Goal: Task Accomplishment & Management: Complete application form

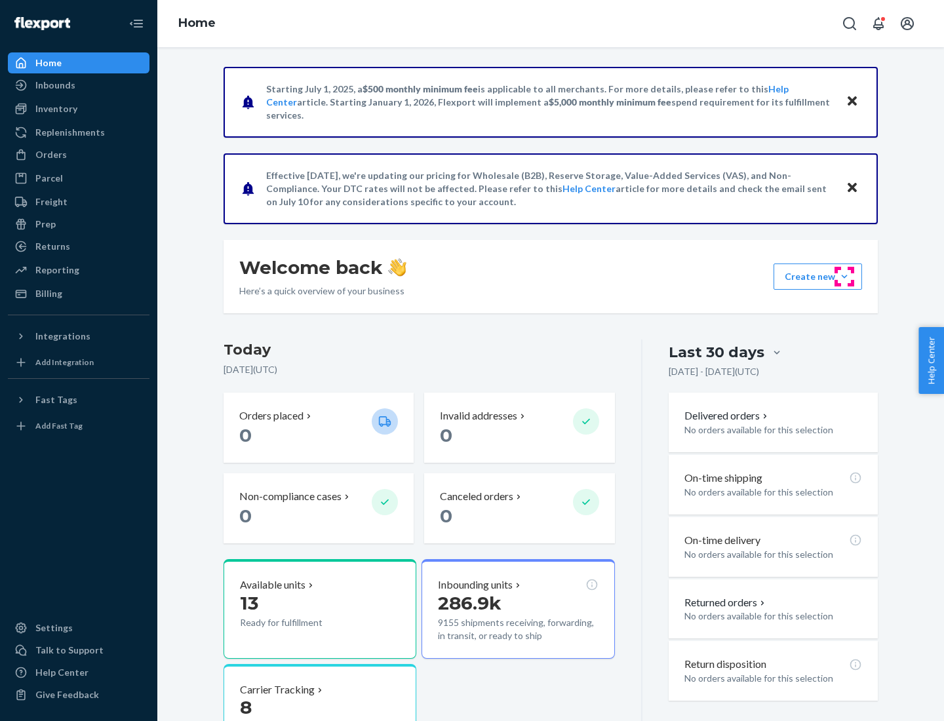
click at [844, 277] on button "Create new Create new inbound Create new order Create new product" at bounding box center [817, 276] width 88 height 26
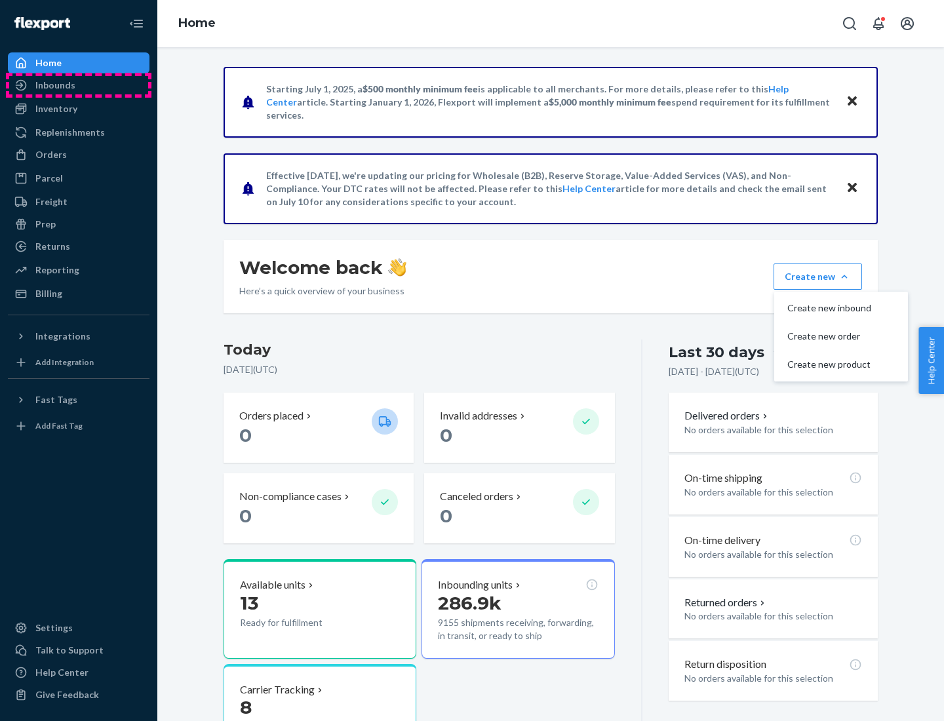
click at [79, 85] on div "Inbounds" at bounding box center [78, 85] width 139 height 18
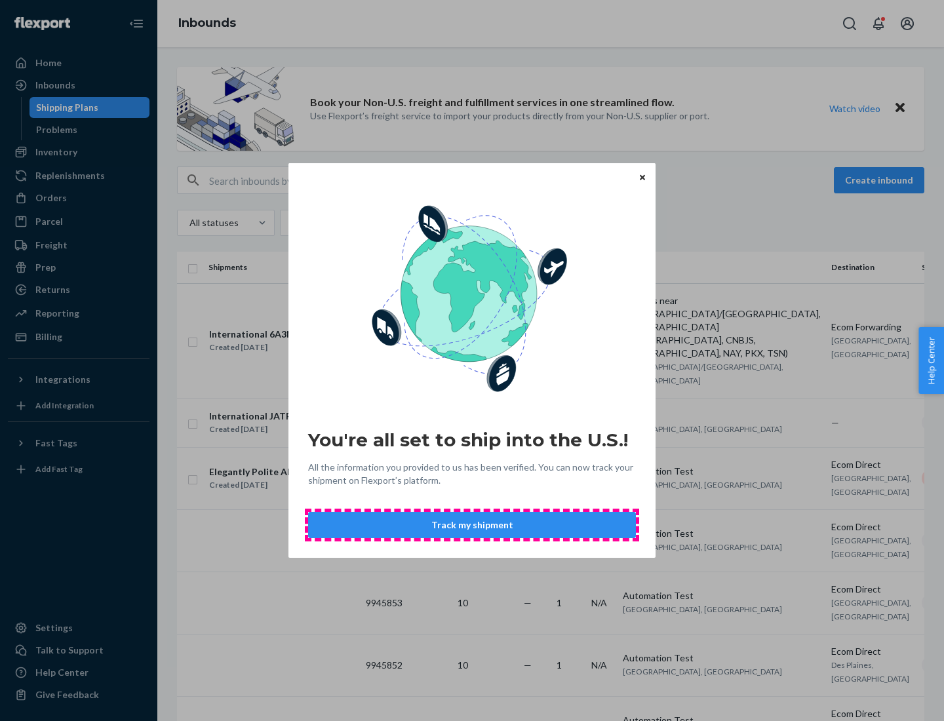
click at [472, 525] on button "Track my shipment" at bounding box center [472, 525] width 328 height 26
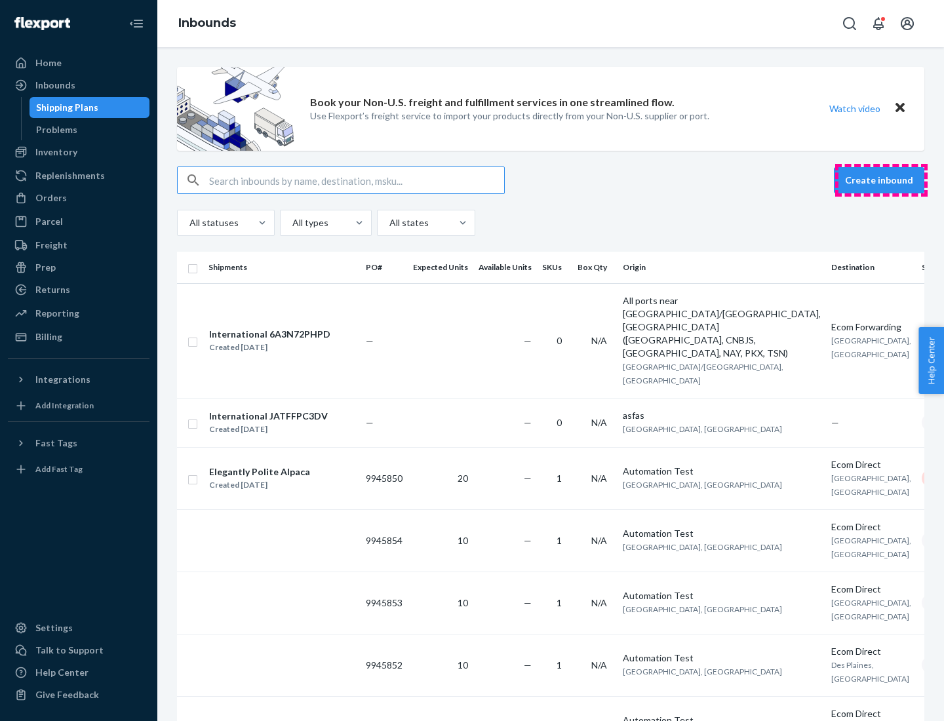
click at [881, 180] on button "Create inbound" at bounding box center [879, 180] width 90 height 26
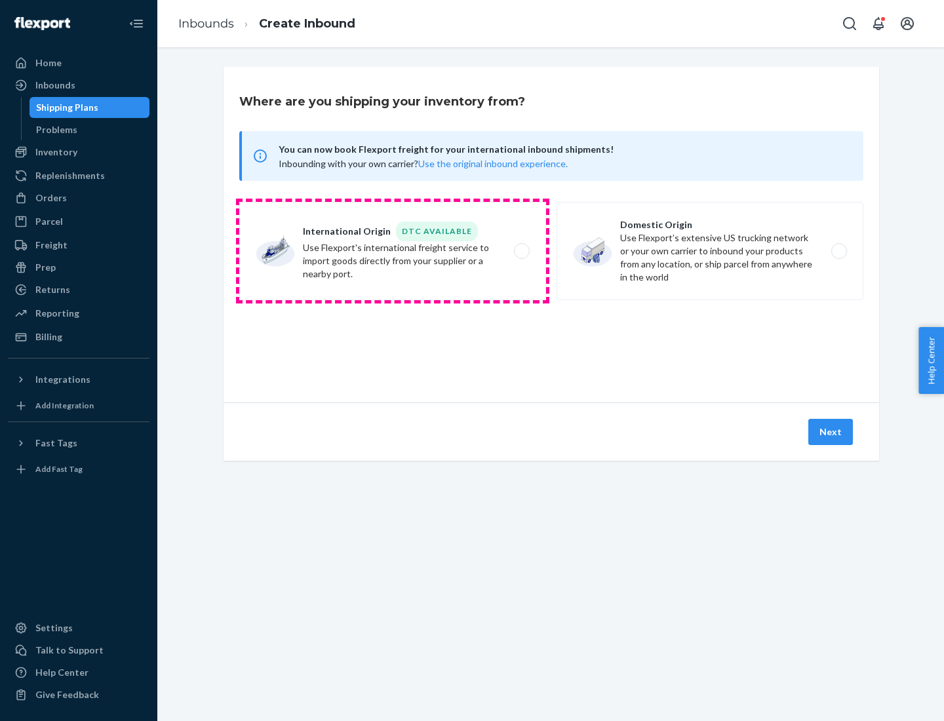
click at [393, 251] on label "International Origin DTC Available Use Flexport's international freight service…" at bounding box center [392, 251] width 307 height 98
click at [521, 251] on input "International Origin DTC Available Use Flexport's international freight service…" at bounding box center [525, 251] width 9 height 9
radio input "true"
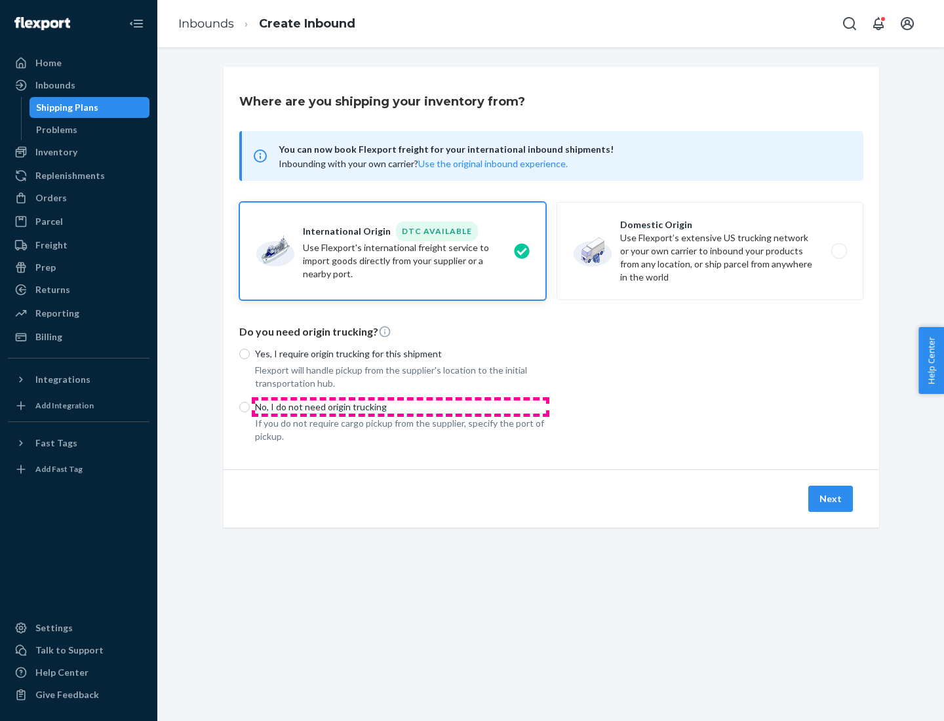
click at [400, 406] on p "No, I do not need origin trucking" at bounding box center [400, 406] width 291 height 13
click at [250, 406] on input "No, I do not need origin trucking" at bounding box center [244, 407] width 10 height 10
radio input "true"
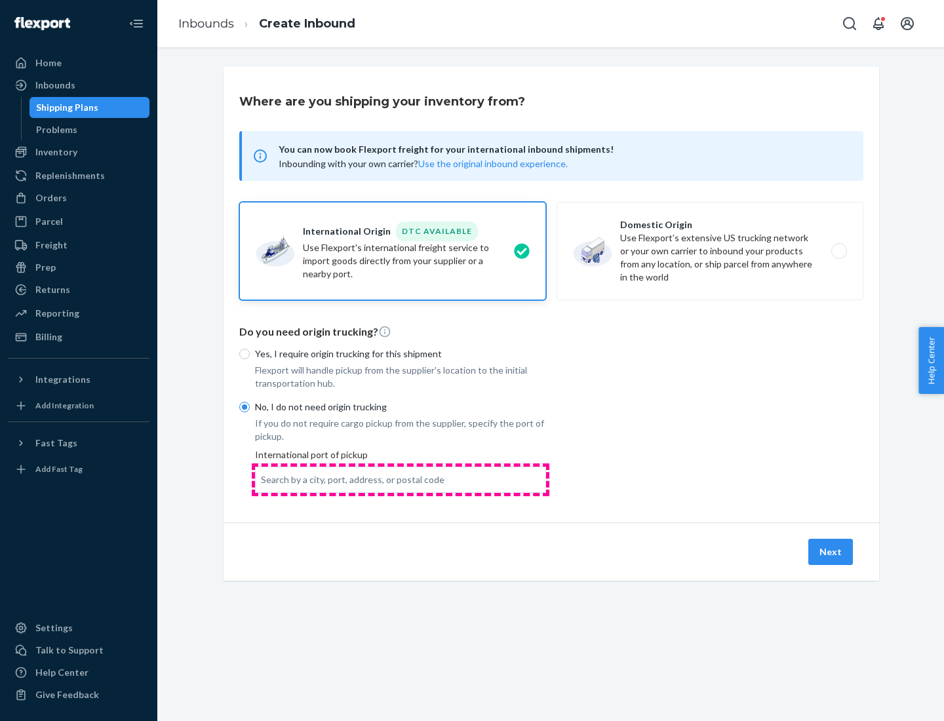
click at [400, 479] on div "Search by a city, port, address, or postal code" at bounding box center [352, 479] width 183 height 13
click at [262, 479] on input "Search by a city, port, address, or postal code" at bounding box center [261, 479] width 1 height 13
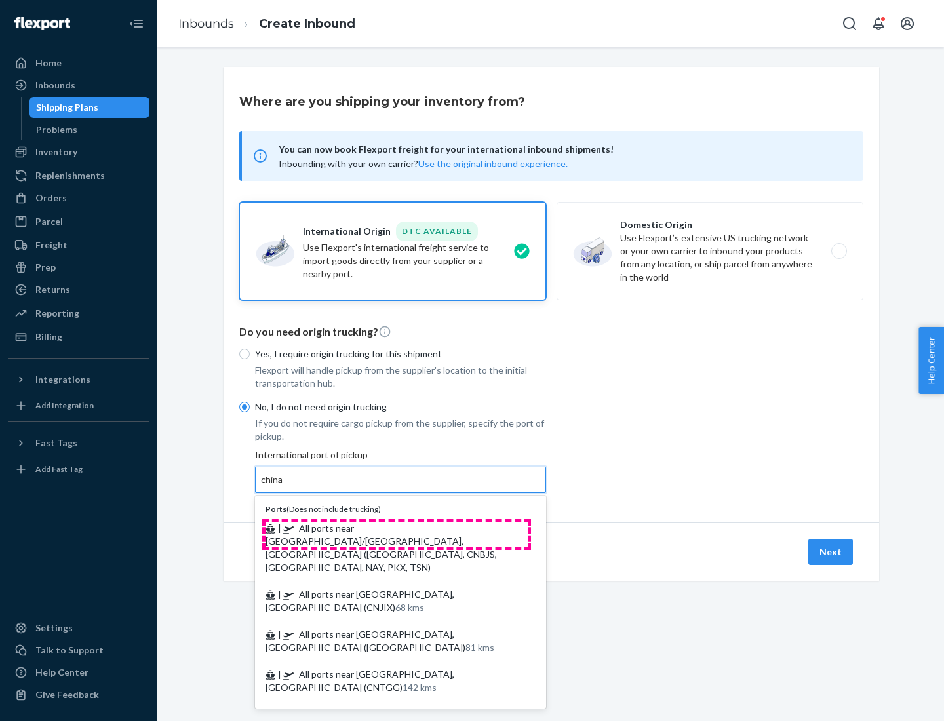
click at [396, 528] on span "| All ports near [GEOGRAPHIC_DATA]/[GEOGRAPHIC_DATA], [GEOGRAPHIC_DATA] ([GEOGR…" at bounding box center [380, 547] width 231 height 50
click at [284, 486] on input "china" at bounding box center [272, 479] width 23 height 13
type input "All ports near [GEOGRAPHIC_DATA]/[GEOGRAPHIC_DATA], [GEOGRAPHIC_DATA] ([GEOGRAP…"
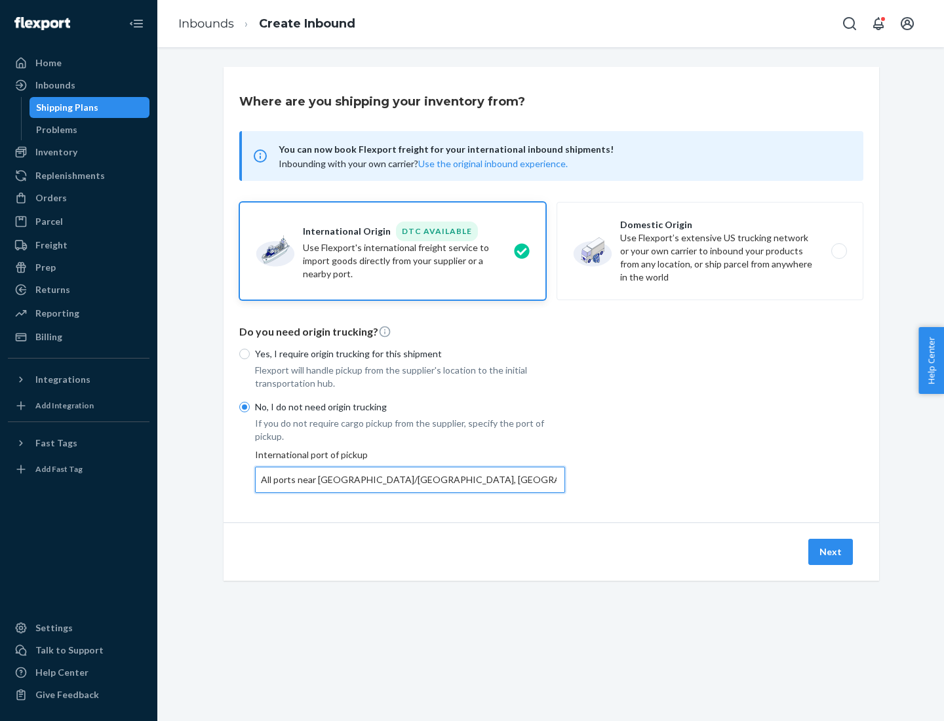
click at [831, 551] on button "Next" at bounding box center [830, 552] width 45 height 26
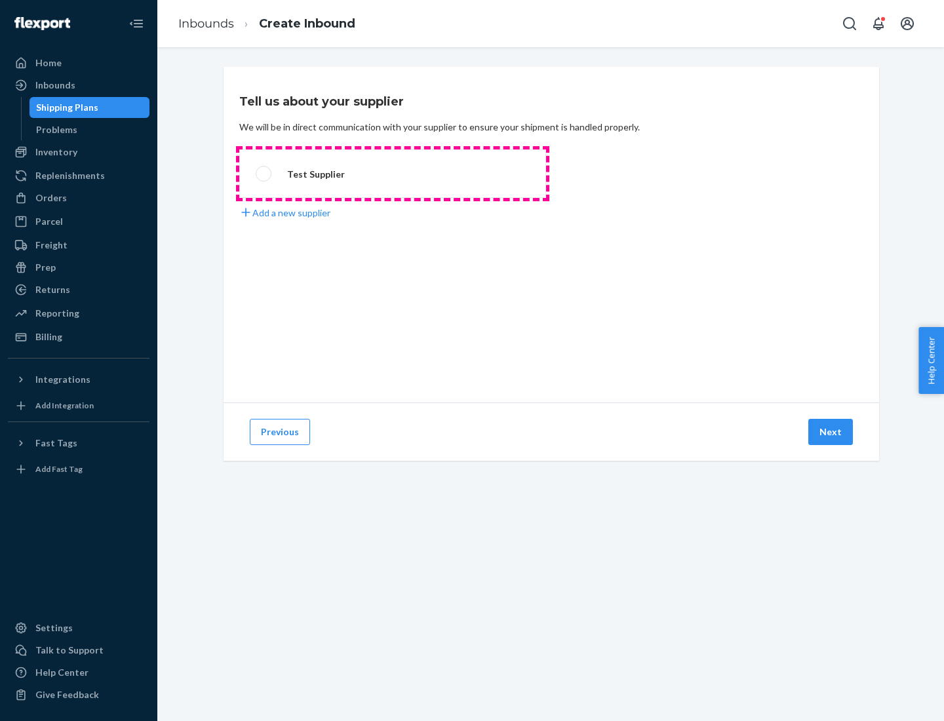
click at [393, 174] on label "Test Supplier" at bounding box center [392, 173] width 307 height 48
click at [264, 174] on input "Test Supplier" at bounding box center [260, 174] width 9 height 9
radio input "true"
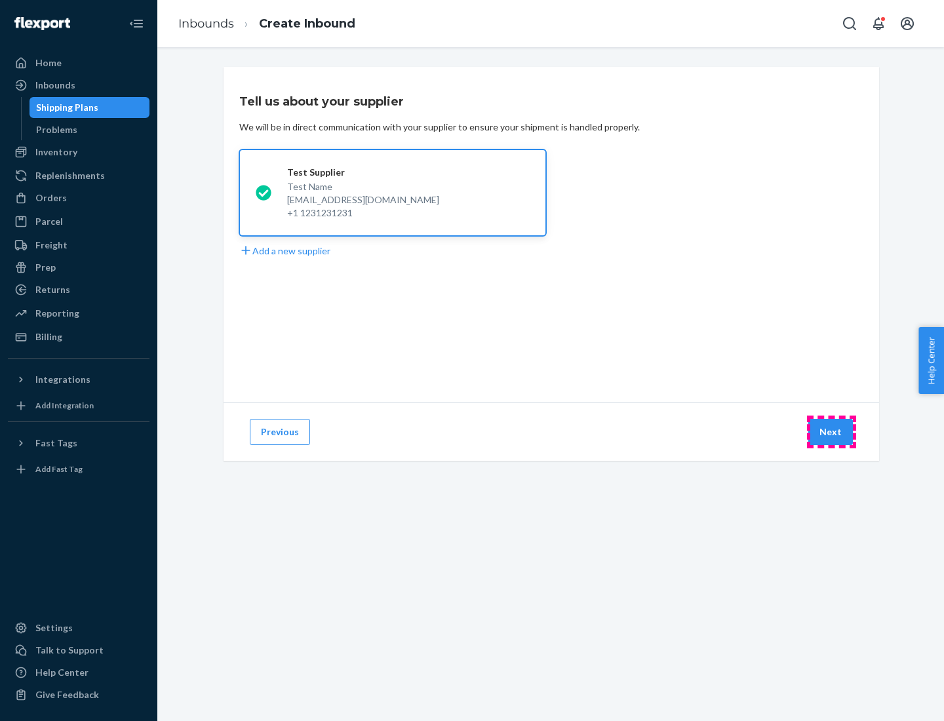
click at [831, 432] on button "Next" at bounding box center [830, 432] width 45 height 26
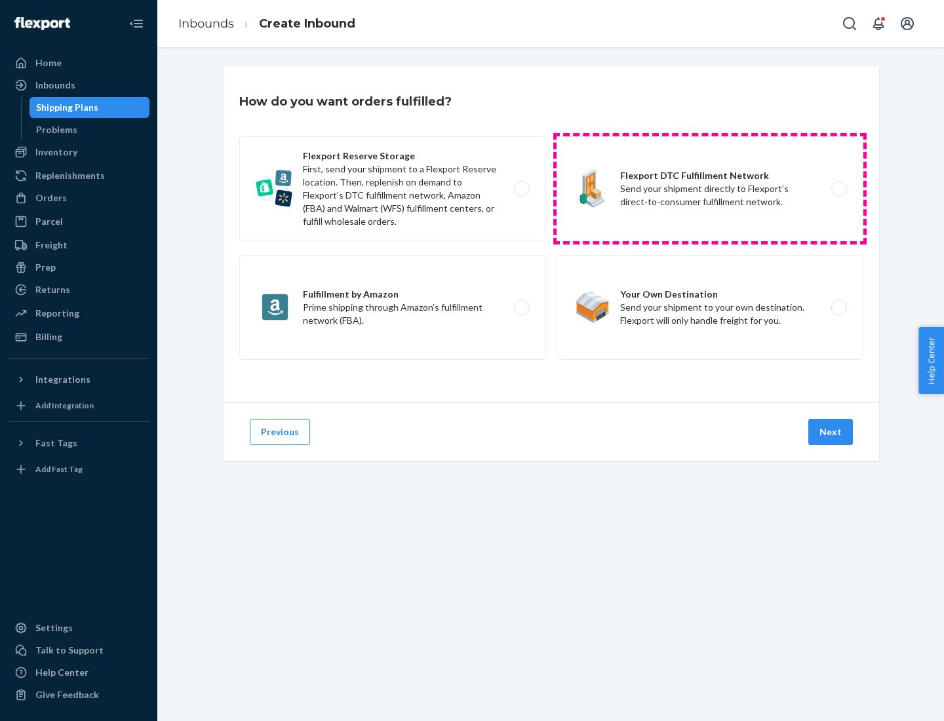
click at [710, 189] on label "Flexport DTC Fulfillment Network Send your shipment directly to Flexport’s dire…" at bounding box center [709, 188] width 307 height 105
click at [838, 189] on input "Flexport DTC Fulfillment Network Send your shipment directly to Flexport’s dire…" at bounding box center [842, 189] width 9 height 9
radio input "true"
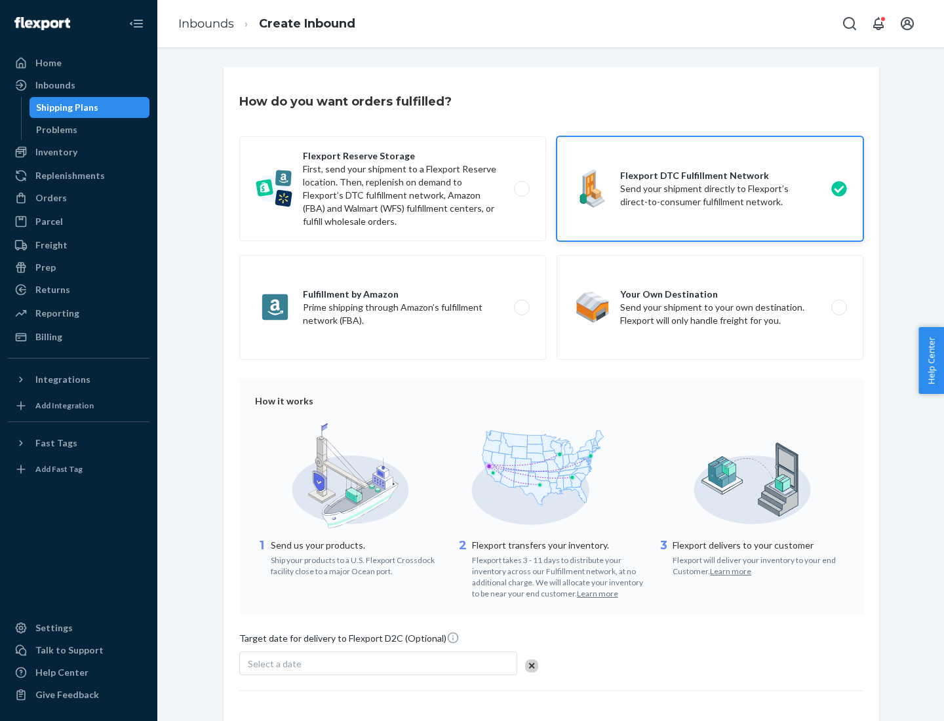
scroll to position [96, 0]
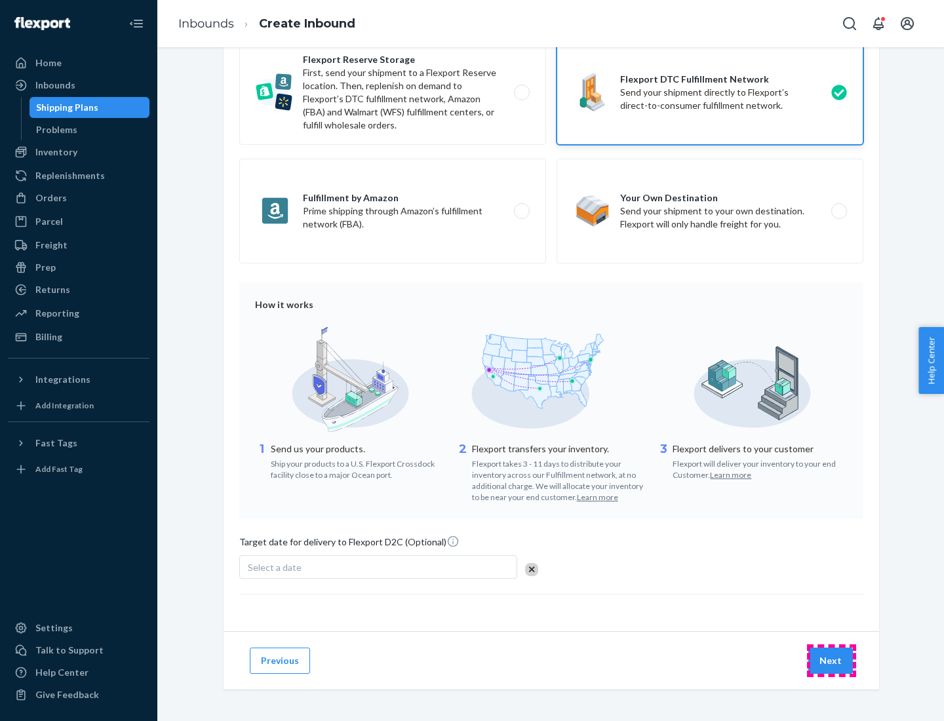
click at [831, 660] on button "Next" at bounding box center [830, 660] width 45 height 26
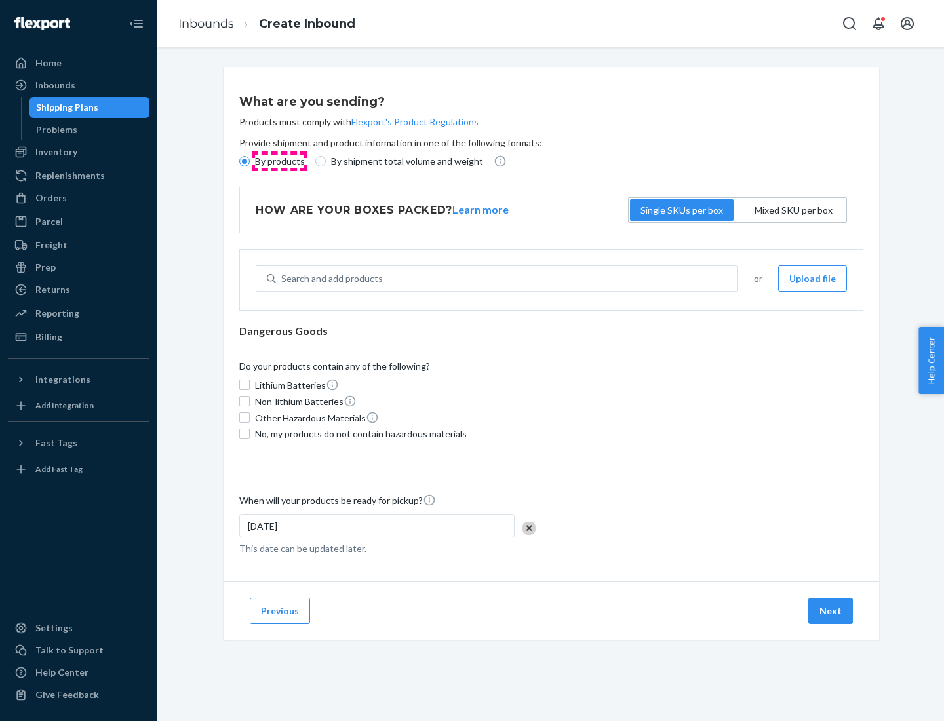
click at [279, 161] on p "By products" at bounding box center [280, 161] width 50 height 13
click at [250, 161] on input "By products" at bounding box center [244, 161] width 10 height 10
click at [794, 210] on div "Mixed SKU per box" at bounding box center [793, 210] width 83 height 18
click at [793, 210] on input "Mixed SKU per box" at bounding box center [793, 210] width 0 height 0
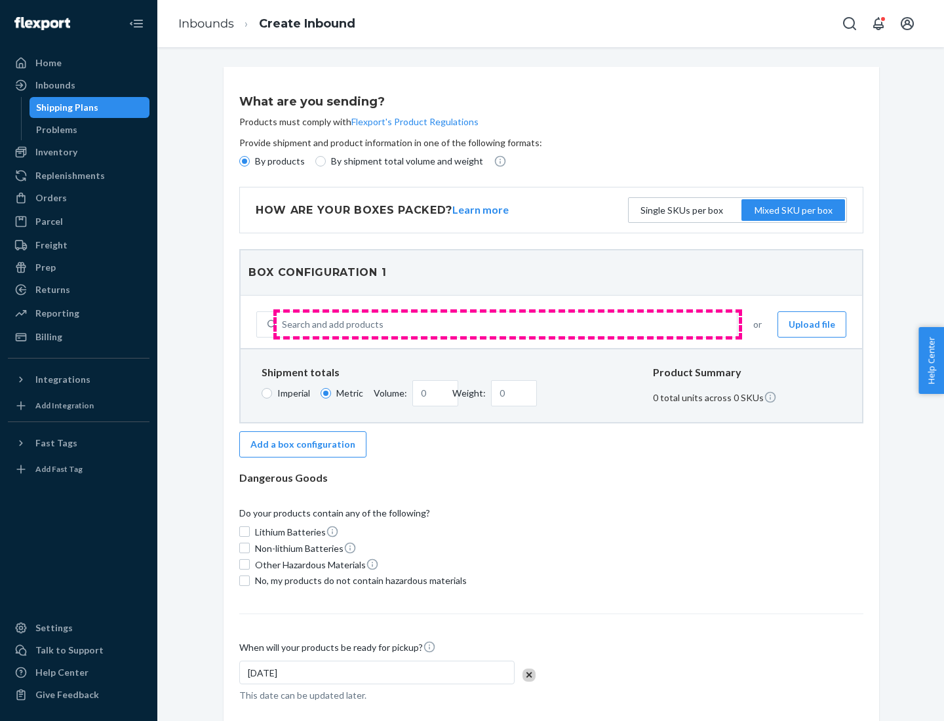
click at [507, 324] on div "Search and add products" at bounding box center [507, 325] width 460 height 24
click at [283, 324] on input "Search and add products" at bounding box center [282, 324] width 1 height 13
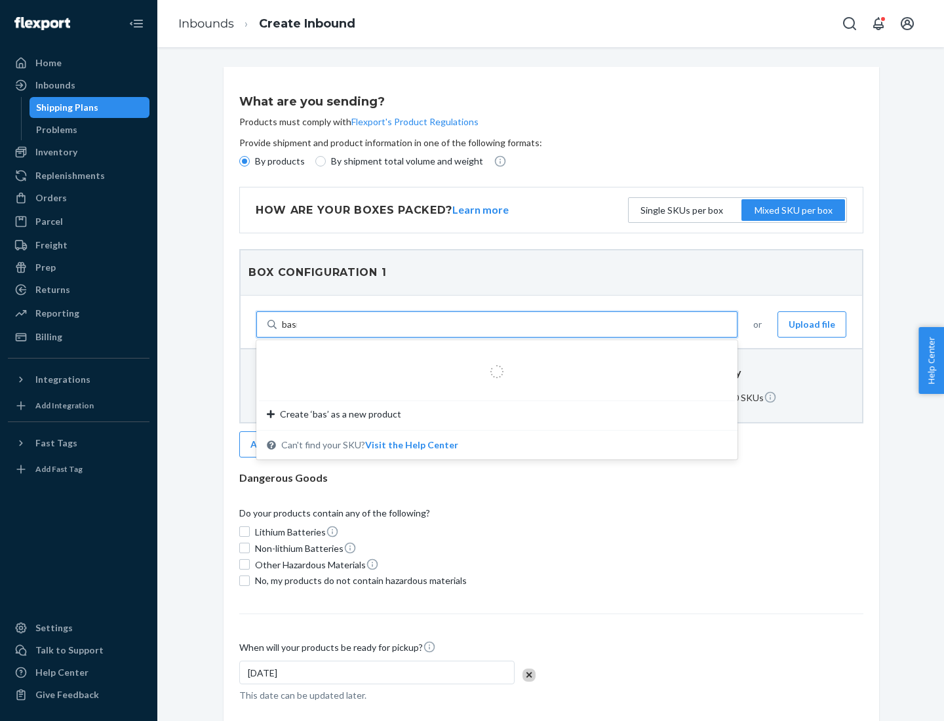
type input "basic"
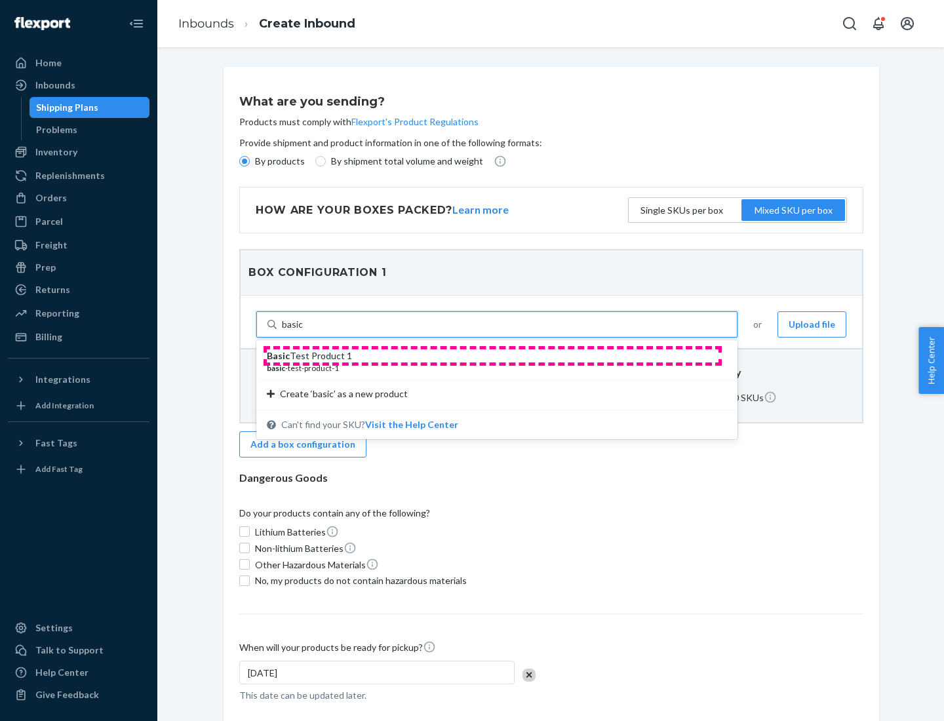
click at [492, 356] on div "Basic Test Product 1" at bounding box center [492, 355] width 450 height 13
click at [303, 331] on input "basic" at bounding box center [293, 324] width 22 height 13
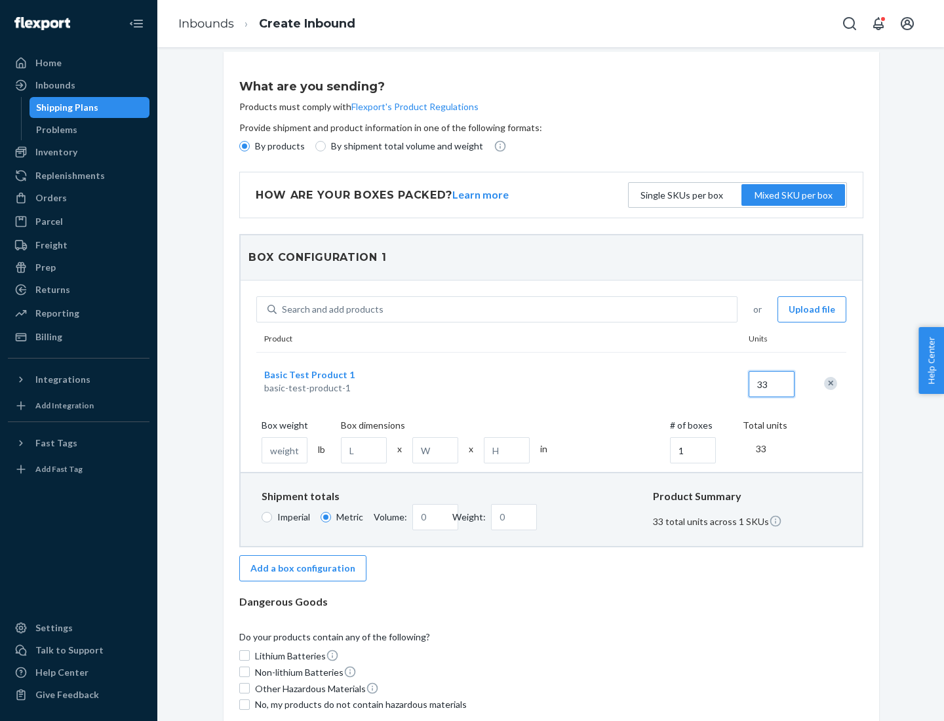
scroll to position [81, 0]
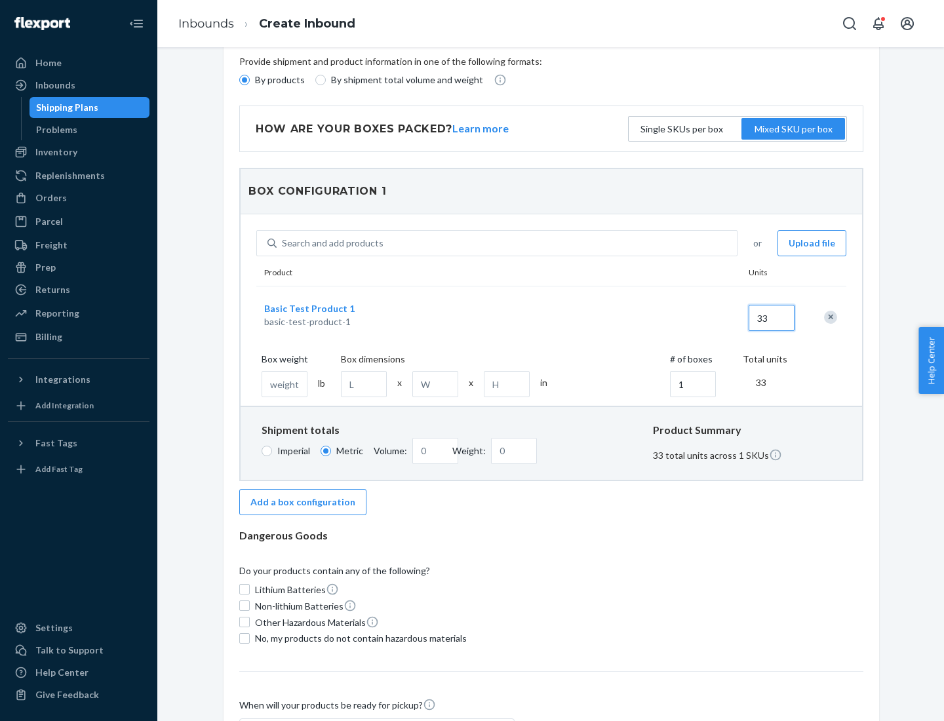
type input "33"
type input "1.36"
type input "3"
type input "23"
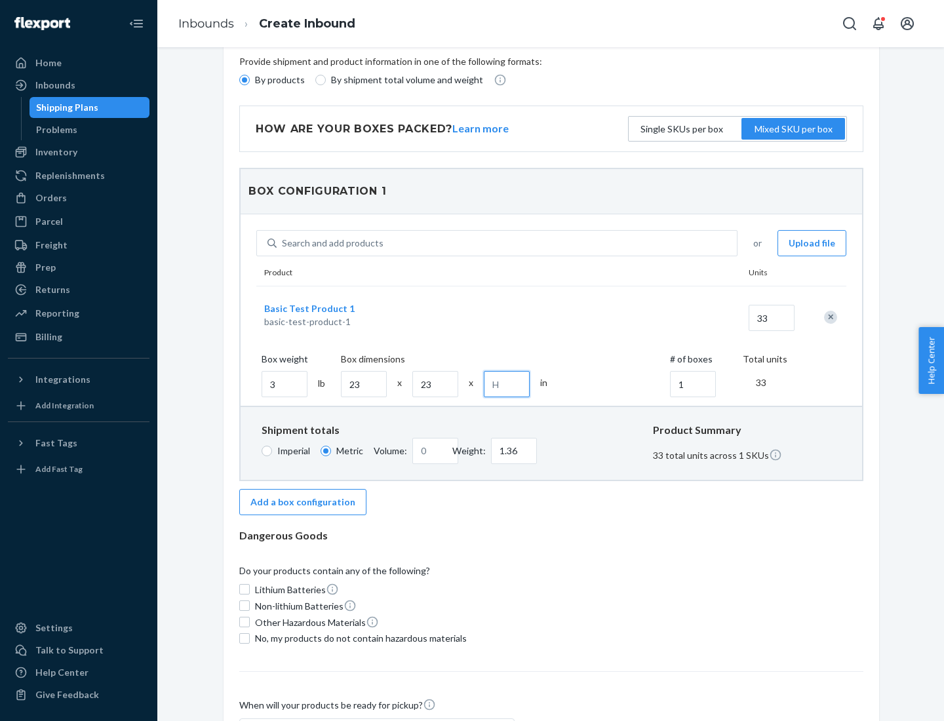
type input "0.01"
type input "1"
type input "0.1"
type input "12"
type input "0.21"
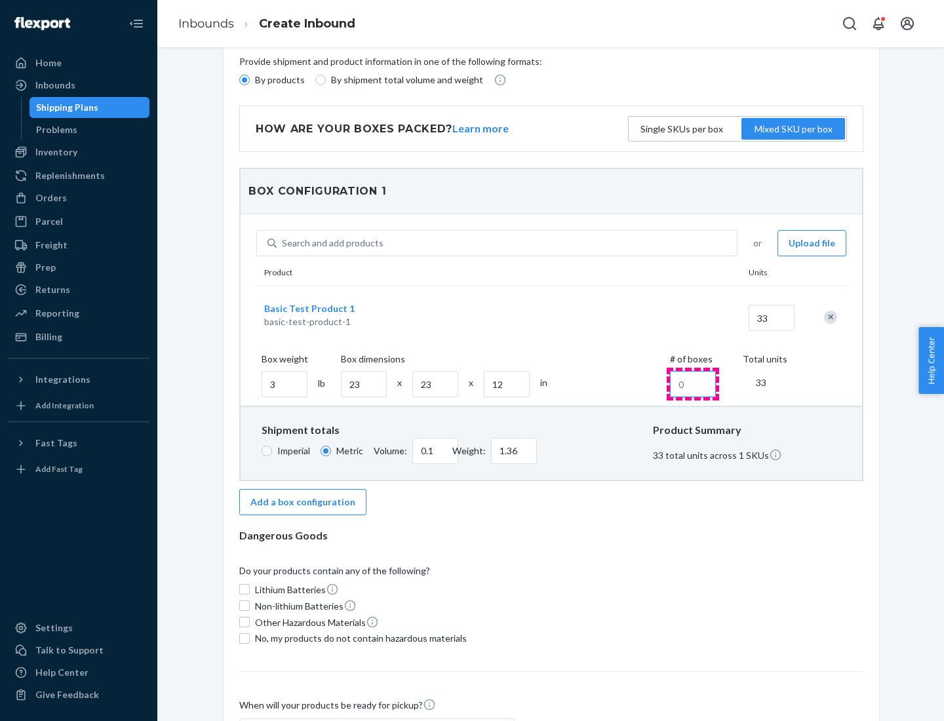
type input "2.72"
type input "23"
type input "2.39"
type input "31.3"
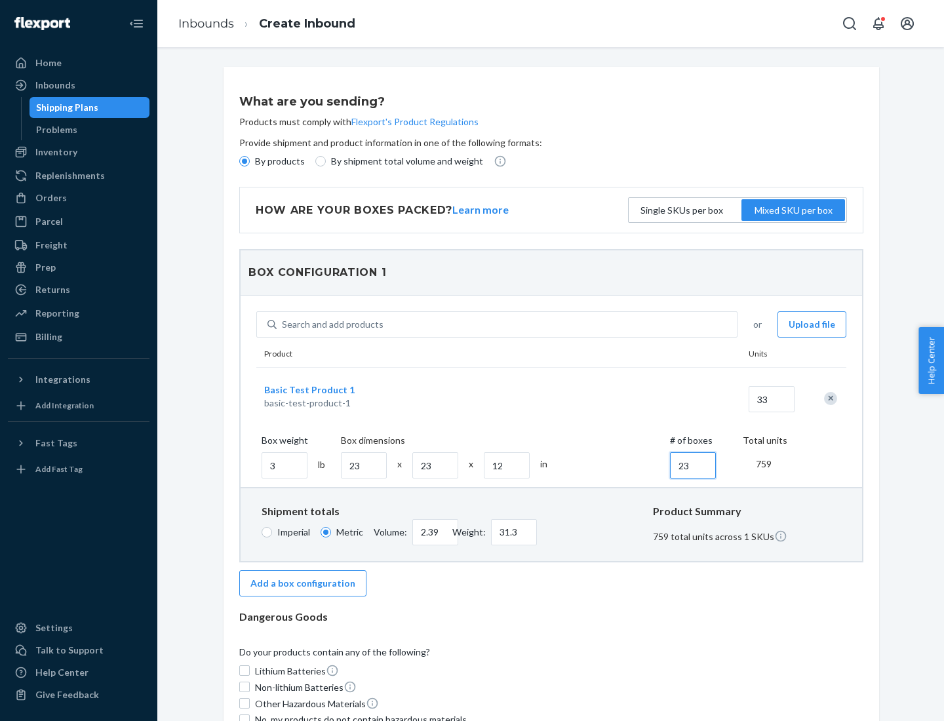
type input "23"
click at [507, 324] on div "Search and add products" at bounding box center [507, 325] width 460 height 24
click at [283, 324] on input "Search and add products" at bounding box center [282, 324] width 1 height 13
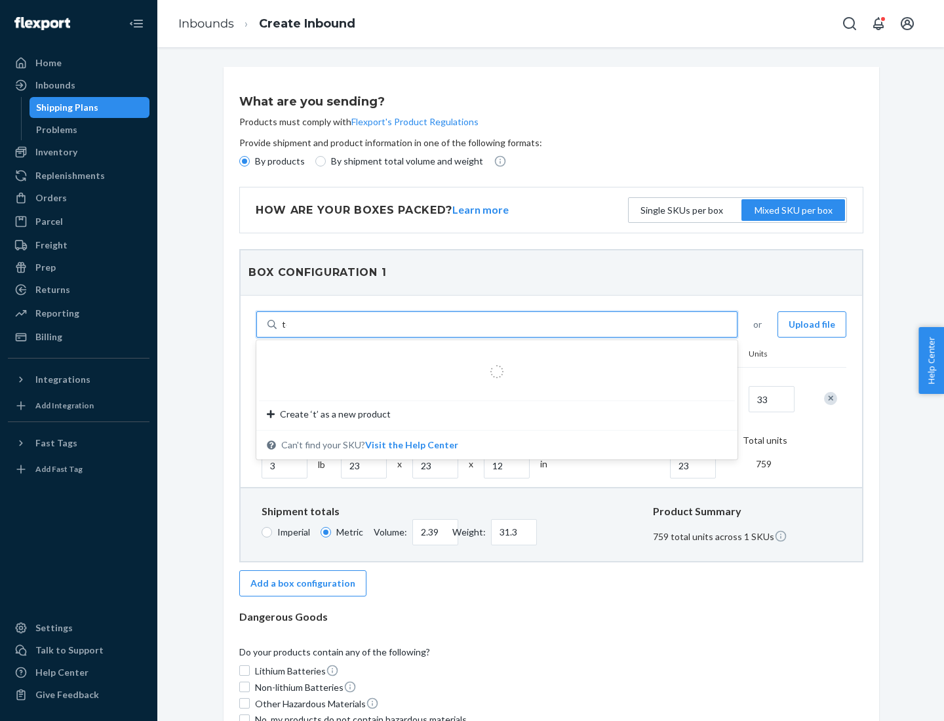
type input "test"
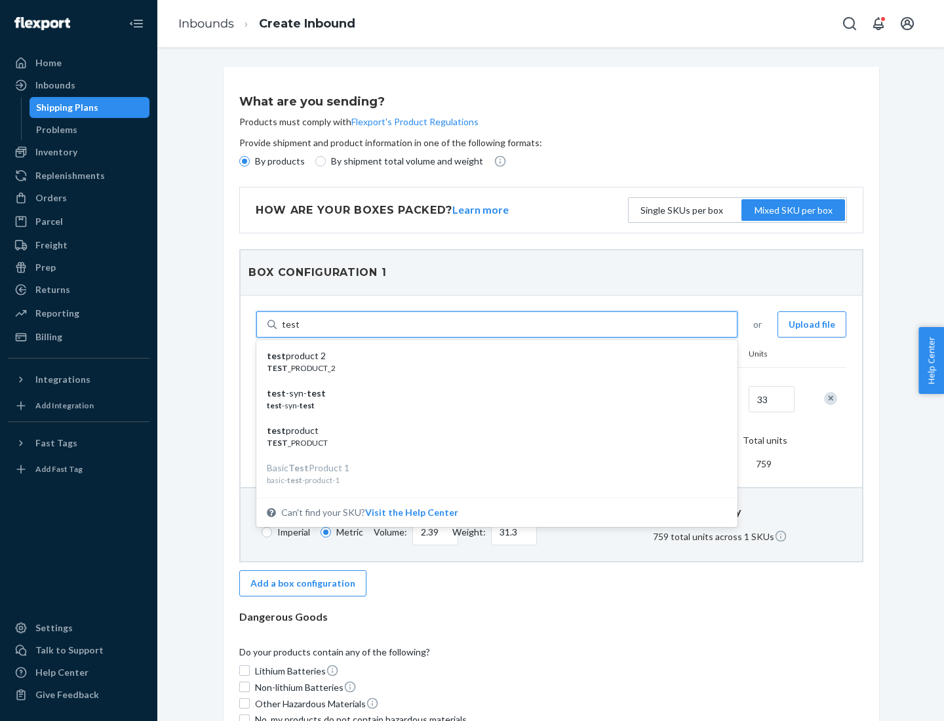
scroll to position [15, 0]
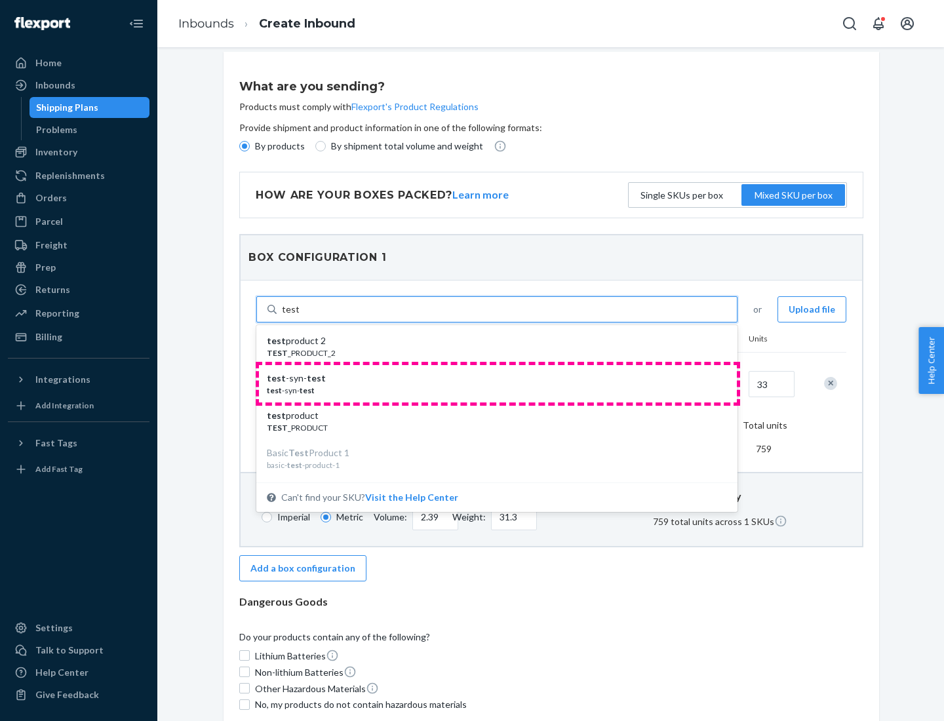
click at [497, 383] on div "test -syn- test" at bounding box center [492, 378] width 450 height 13
click at [299, 316] on input "test" at bounding box center [290, 309] width 17 height 13
type input "2.39"
type input "31.3"
type input "23"
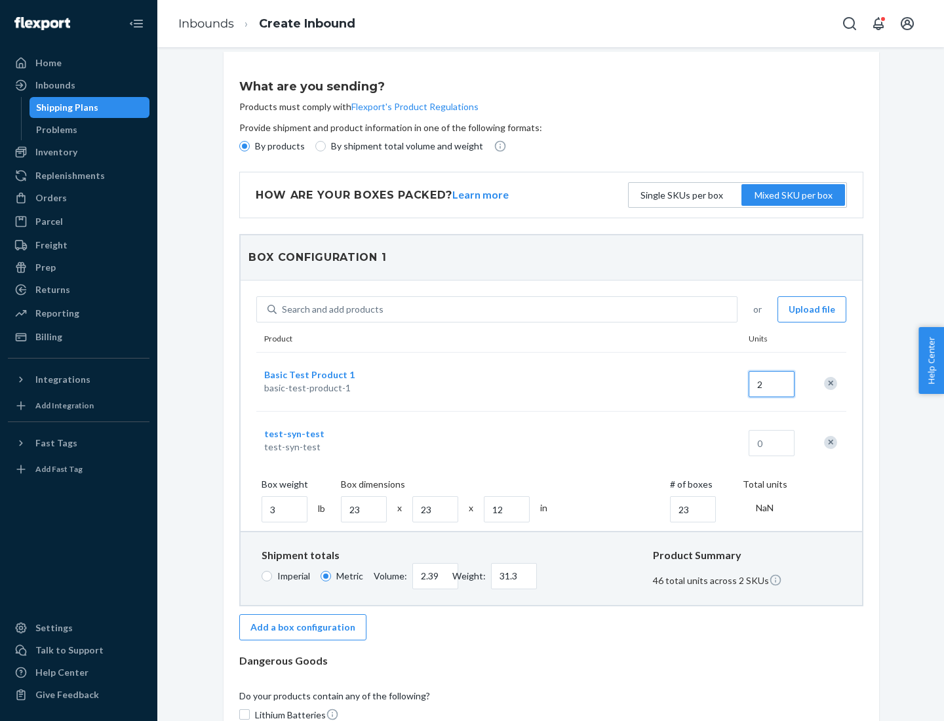
scroll to position [258, 0]
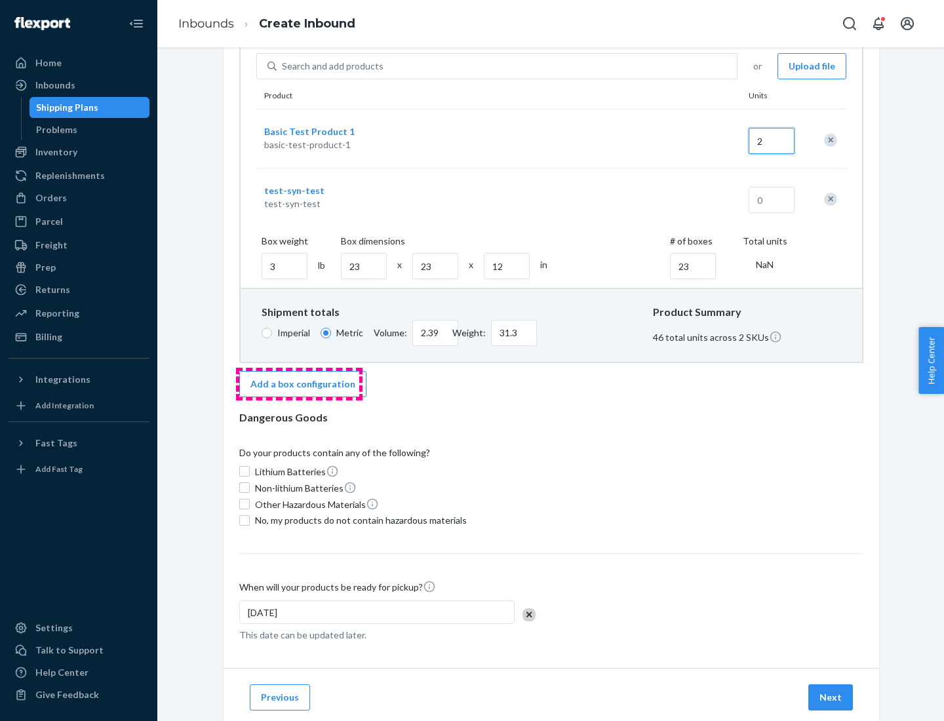
type input "2"
click at [299, 383] on button "Add a box configuration" at bounding box center [302, 384] width 127 height 26
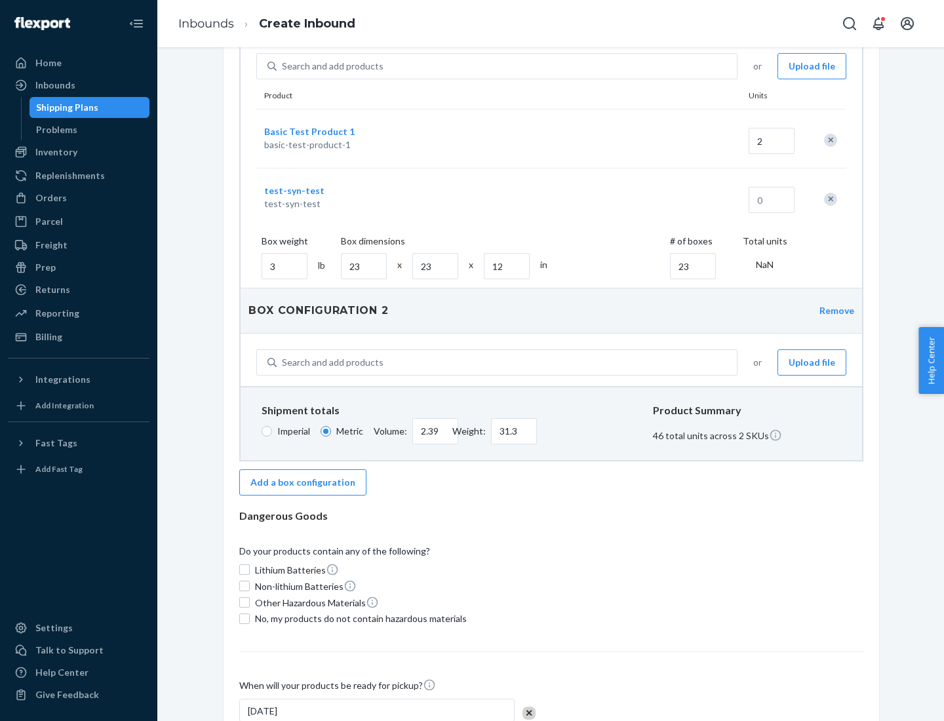
scroll to position [237, 0]
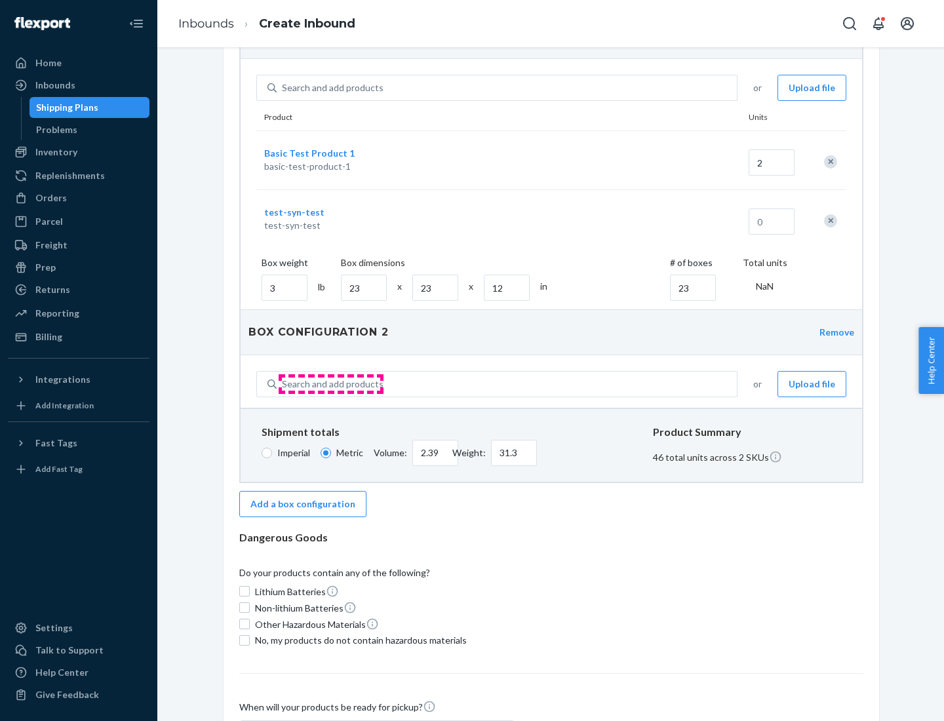
click at [330, 384] on div "Search and add products" at bounding box center [333, 383] width 102 height 13
click at [283, 384] on input "Search and add products" at bounding box center [282, 383] width 1 height 13
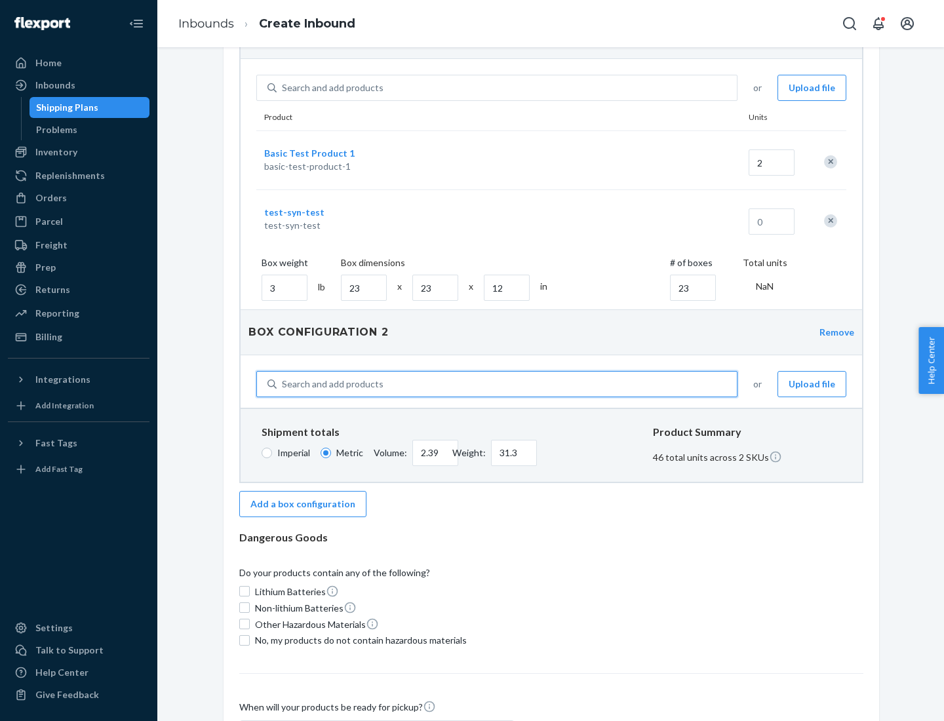
type input "test"
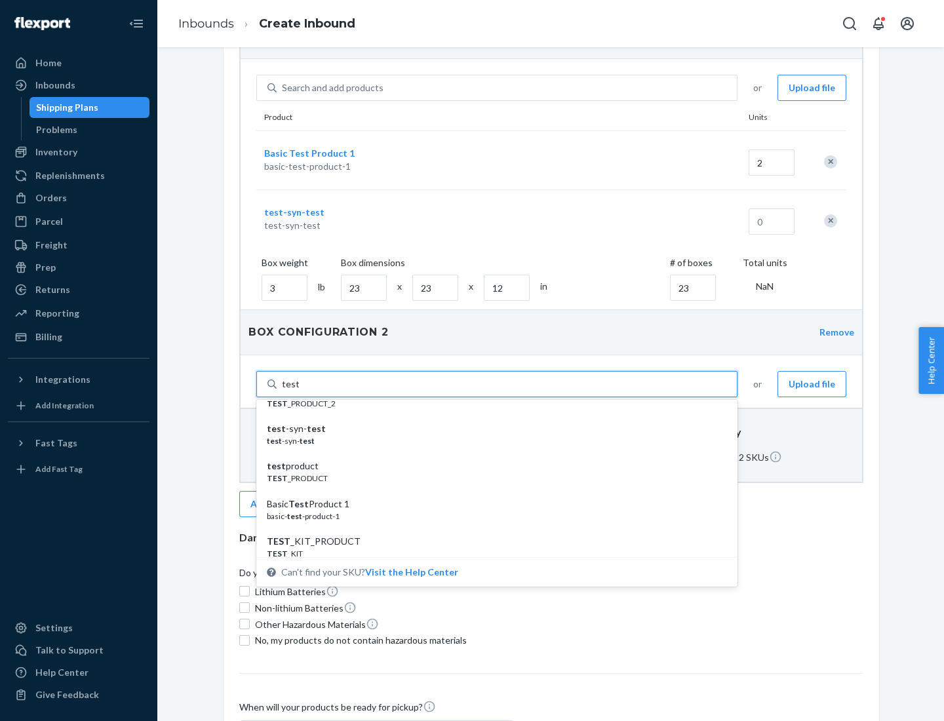
scroll to position [331, 0]
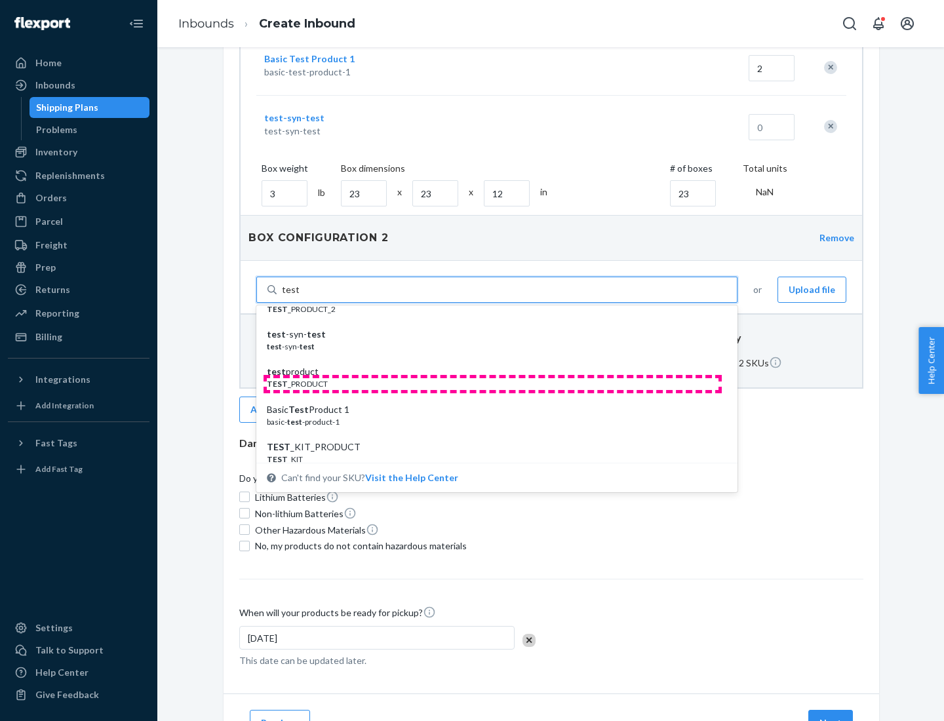
click at [492, 383] on div "TEST _PRODUCT" at bounding box center [492, 383] width 450 height 11
click at [299, 296] on input "test" at bounding box center [290, 289] width 17 height 13
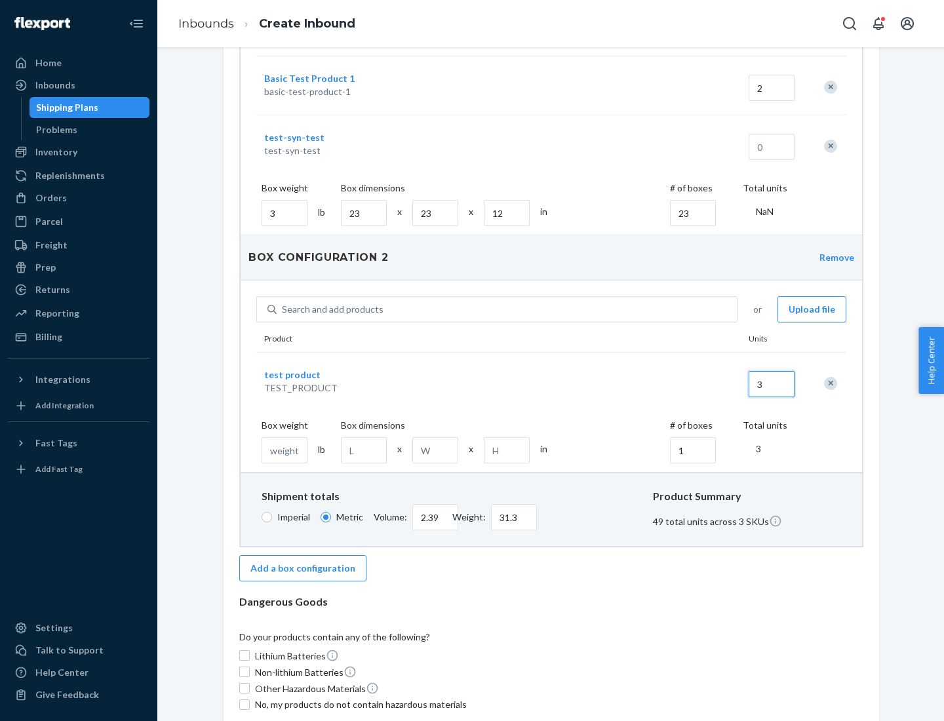
scroll to position [377, 0]
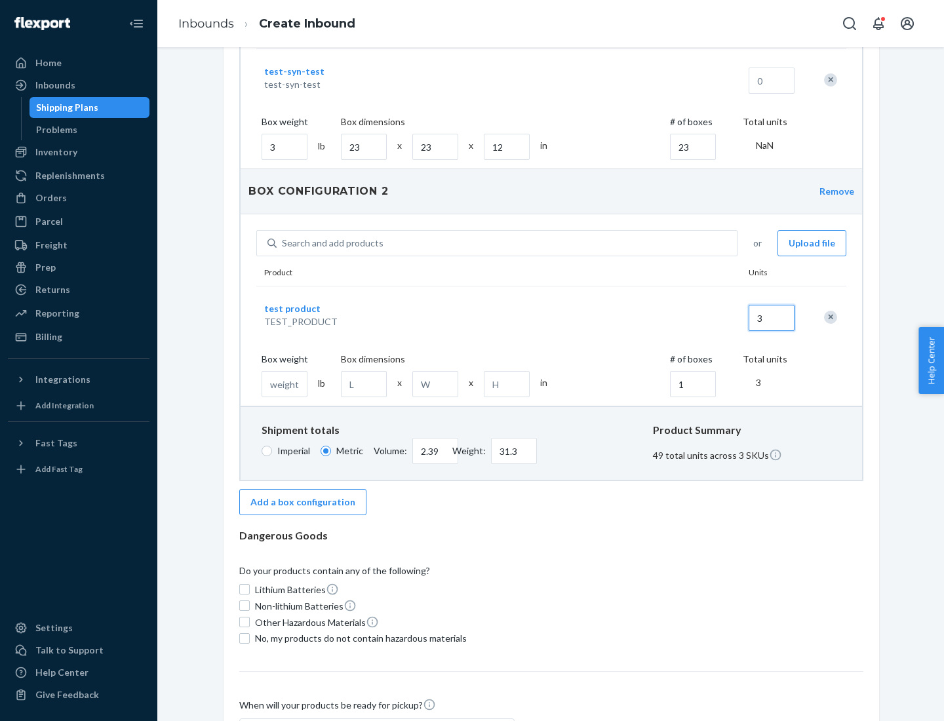
type input "3"
type input "32.21"
type input "2"
type input "41.73"
type input "23"
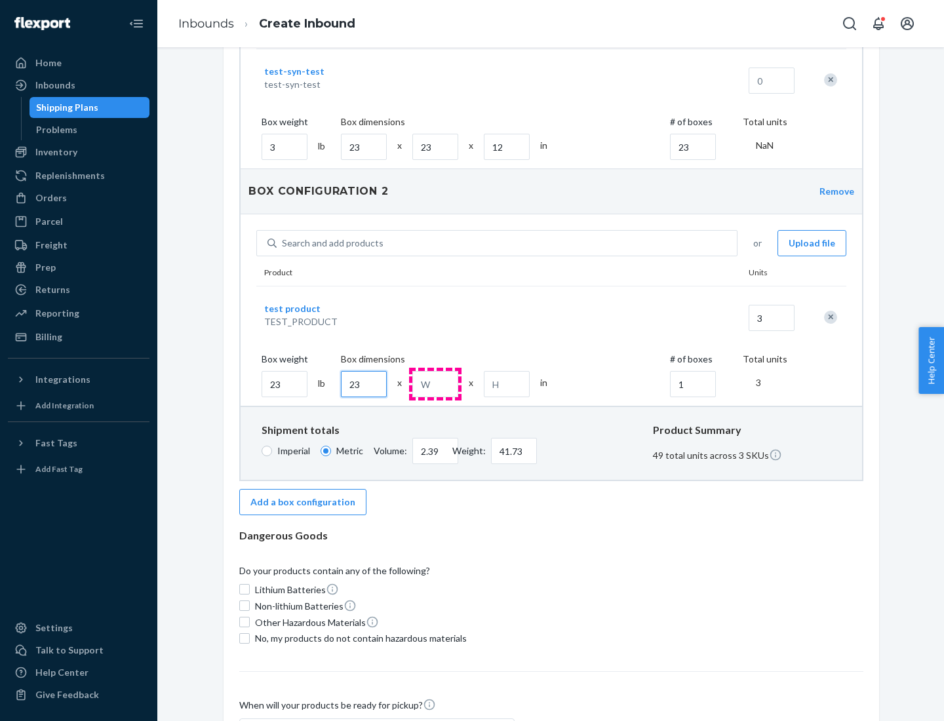
type input "23"
type input "2"
type input "52.17"
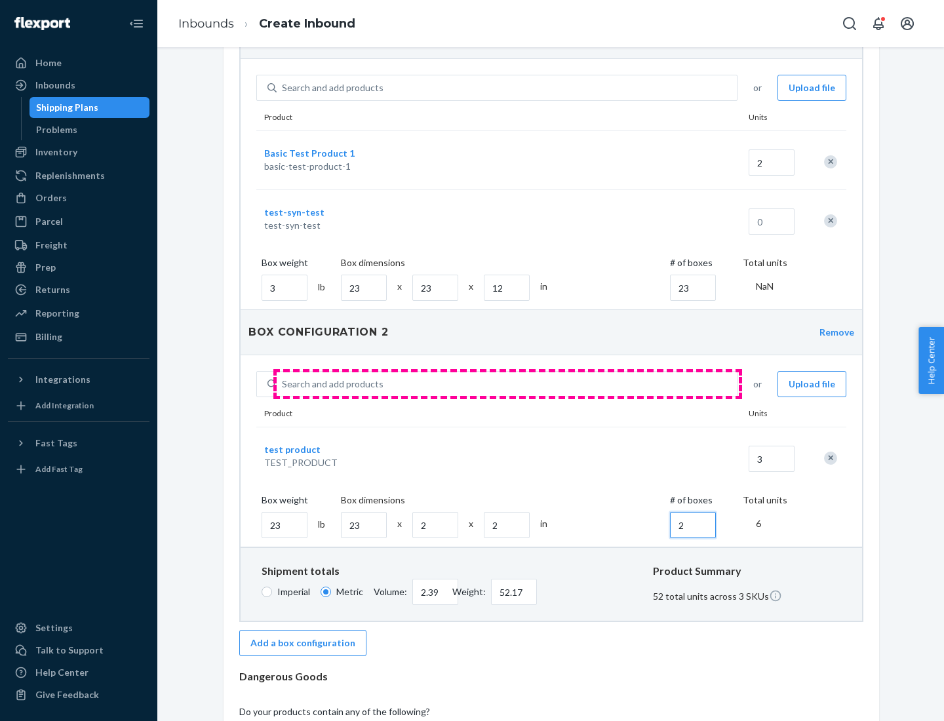
type input "2"
click at [507, 384] on div "Search and add products" at bounding box center [507, 384] width 460 height 24
click at [283, 384] on input "Search and add products" at bounding box center [282, 383] width 1 height 13
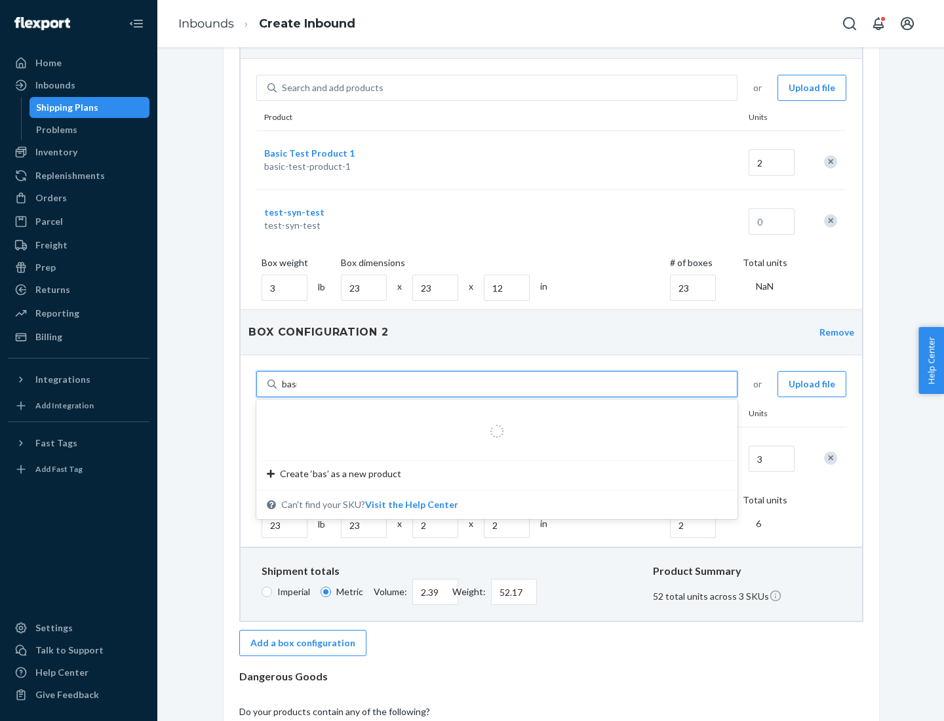
type input "basic"
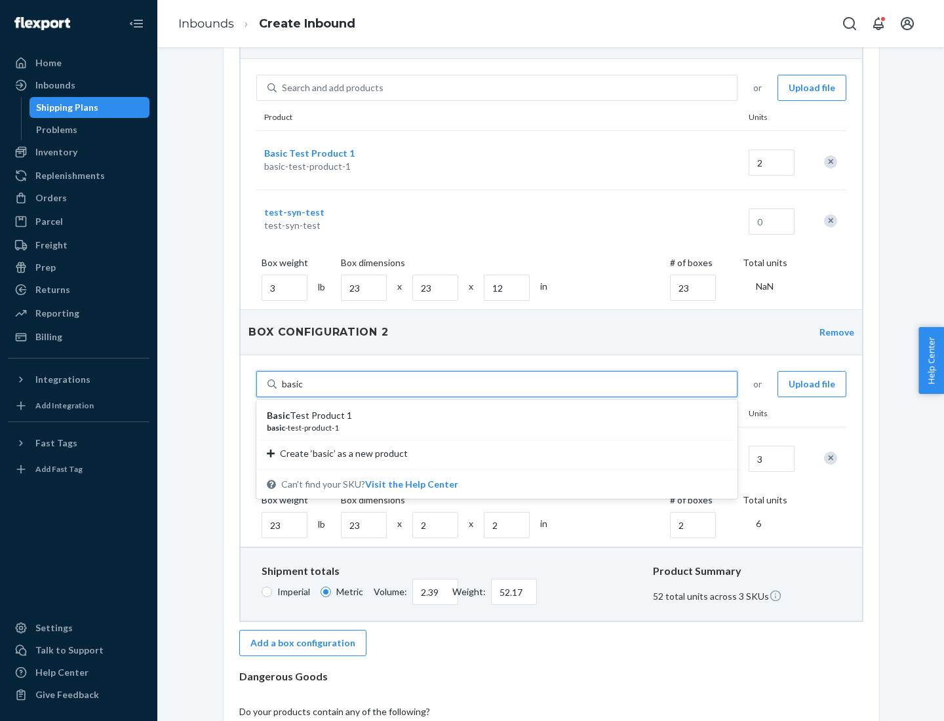
scroll to position [268, 0]
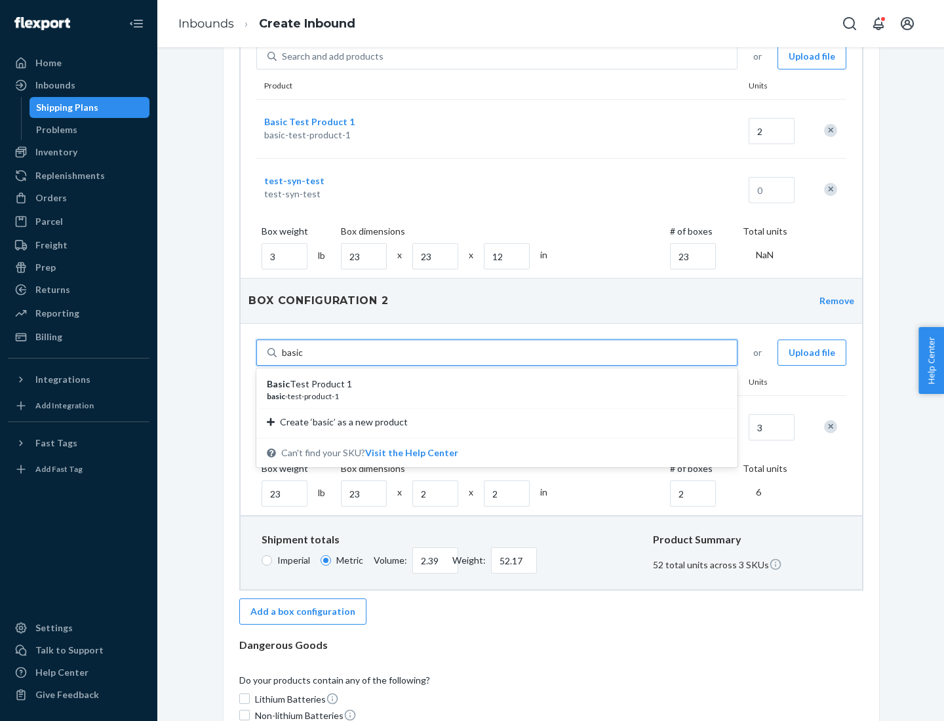
click at [492, 384] on div "Basic Test Product 1" at bounding box center [492, 383] width 450 height 13
click at [303, 359] on input "basic" at bounding box center [293, 352] width 22 height 13
type input "52.17"
type input "2"
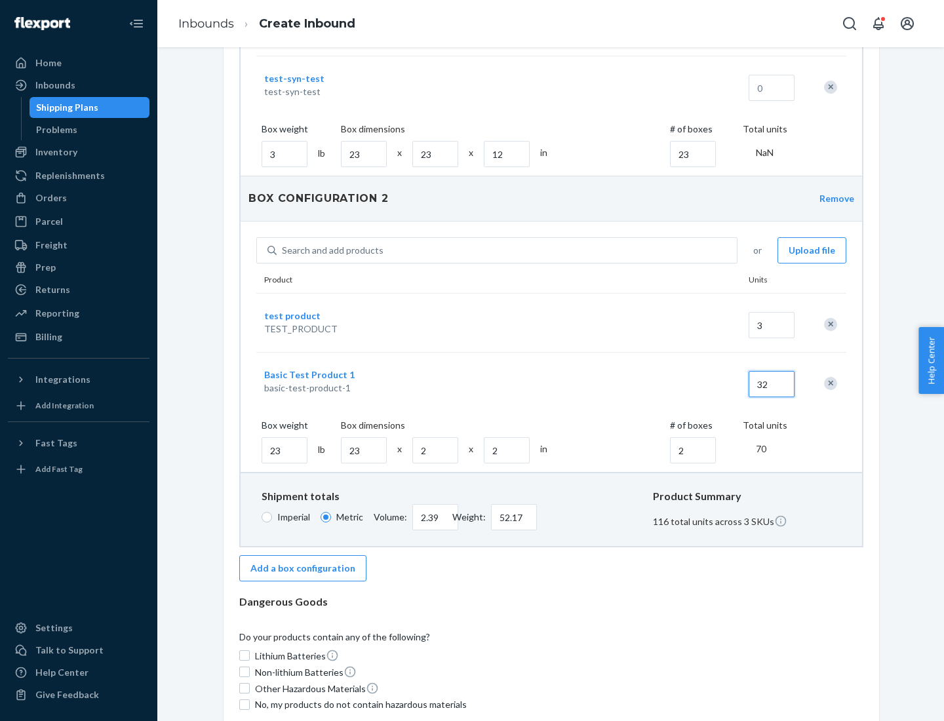
scroll to position [591, 0]
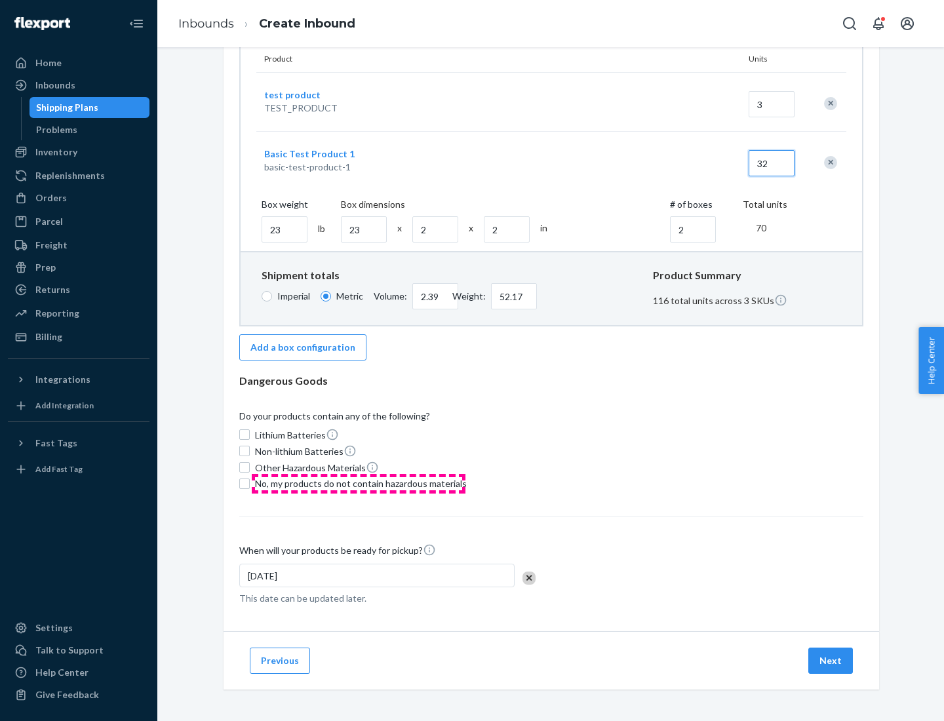
type input "32"
click at [358, 483] on span "No, my products do not contain hazardous materials" at bounding box center [361, 483] width 212 height 13
click at [250, 483] on input "No, my products do not contain hazardous materials" at bounding box center [244, 483] width 10 height 10
checkbox input "true"
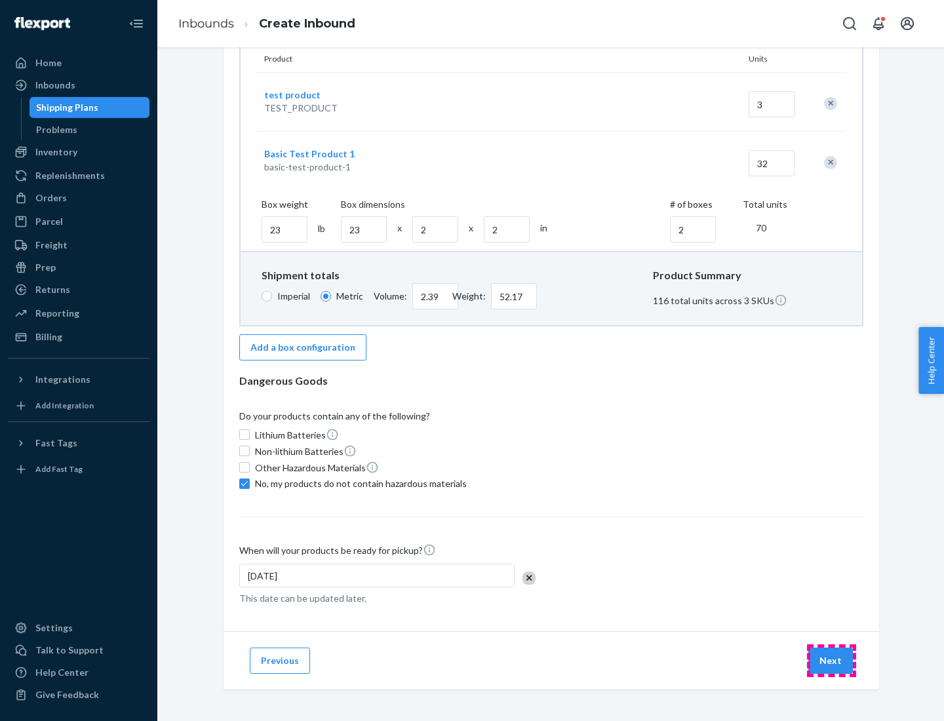
click at [831, 660] on button "Next" at bounding box center [830, 660] width 45 height 26
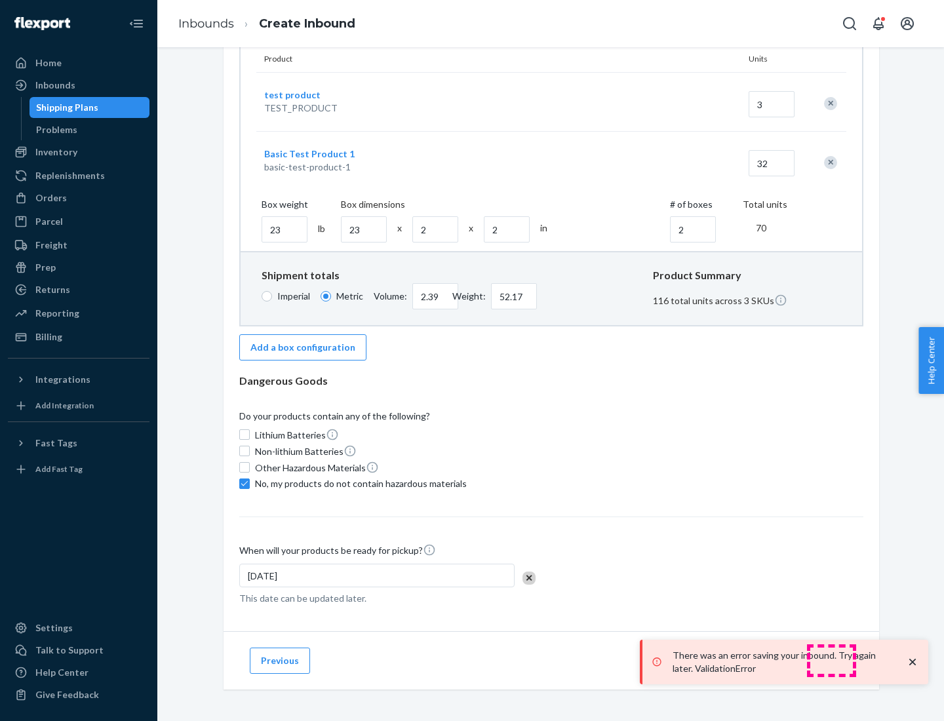
click at [831, 660] on p "There was an error saving your inbound. Try again later. ValidationError" at bounding box center [782, 662] width 220 height 26
